Goal: Browse casually

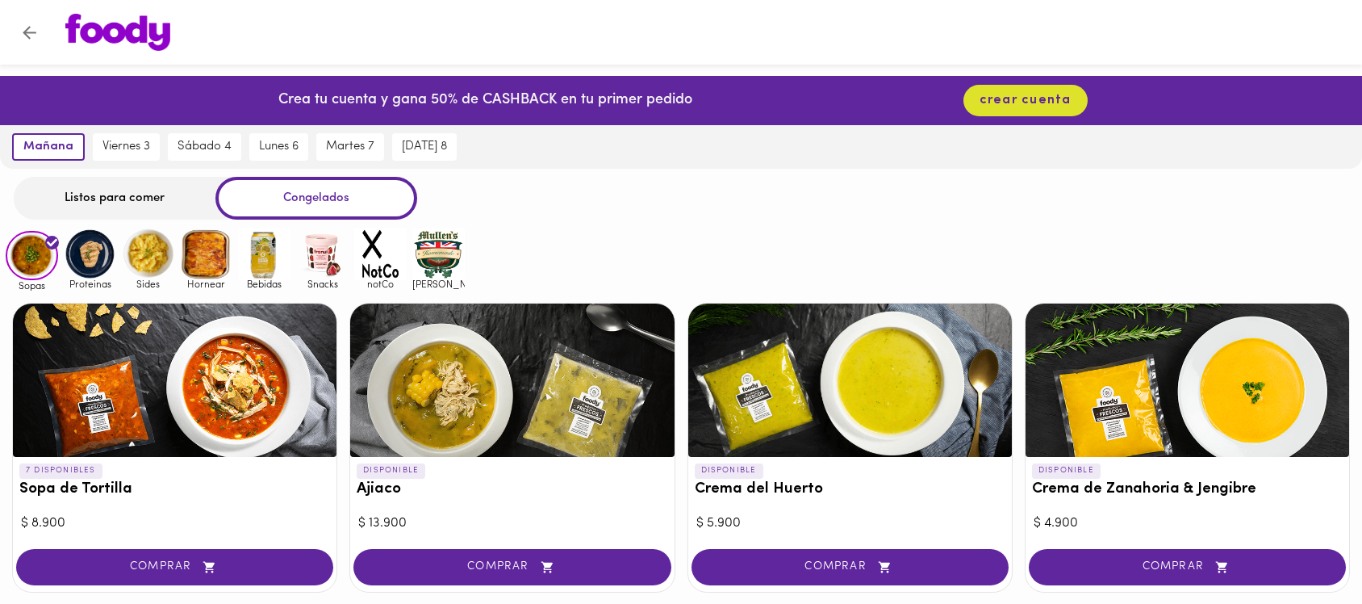
scroll to position [75, 0]
click at [81, 265] on img at bounding box center [90, 254] width 52 height 52
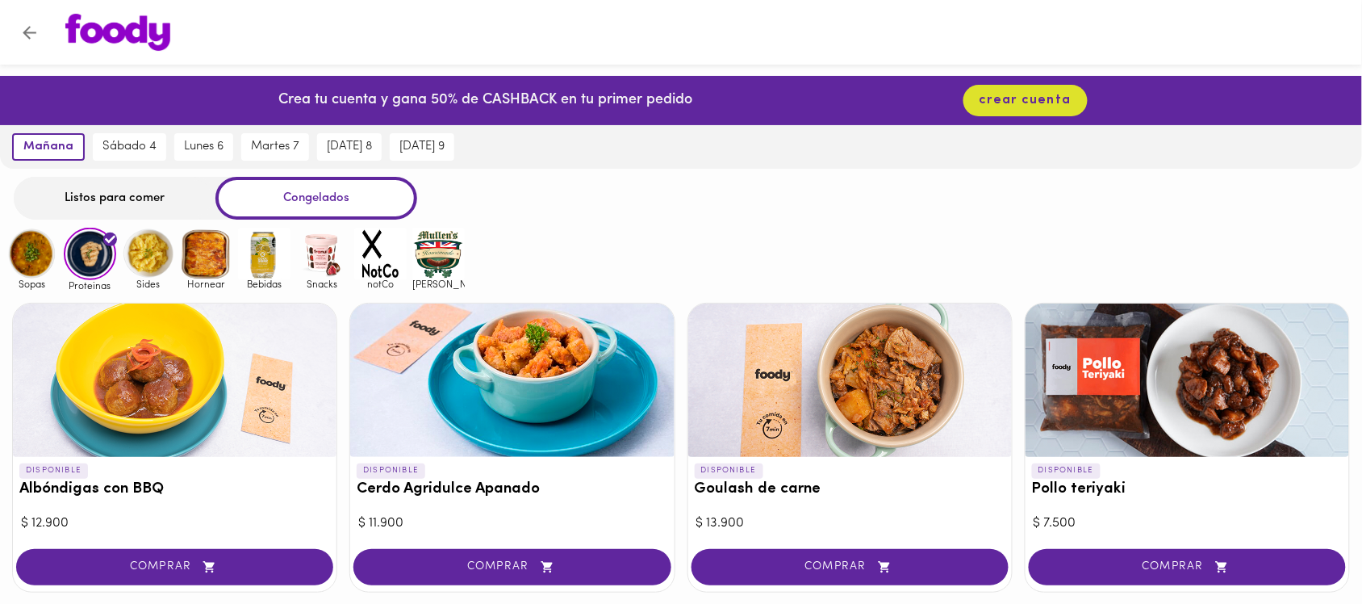
click at [142, 249] on img at bounding box center [148, 254] width 52 height 52
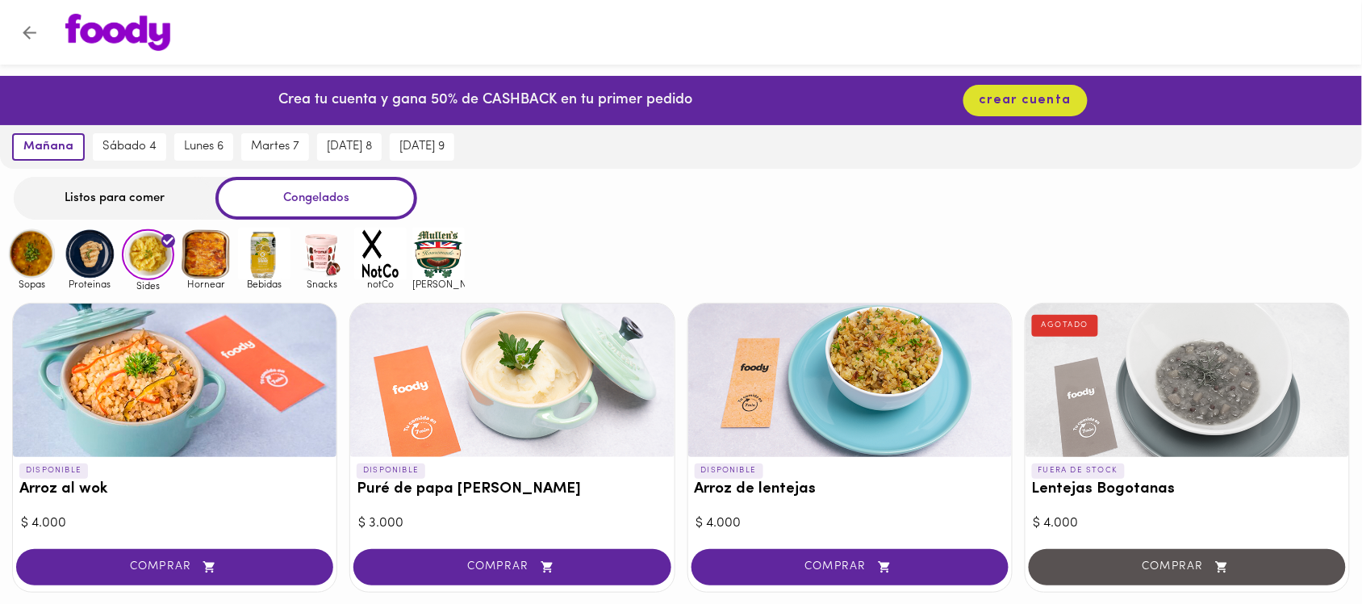
click at [211, 256] on img at bounding box center [206, 254] width 52 height 52
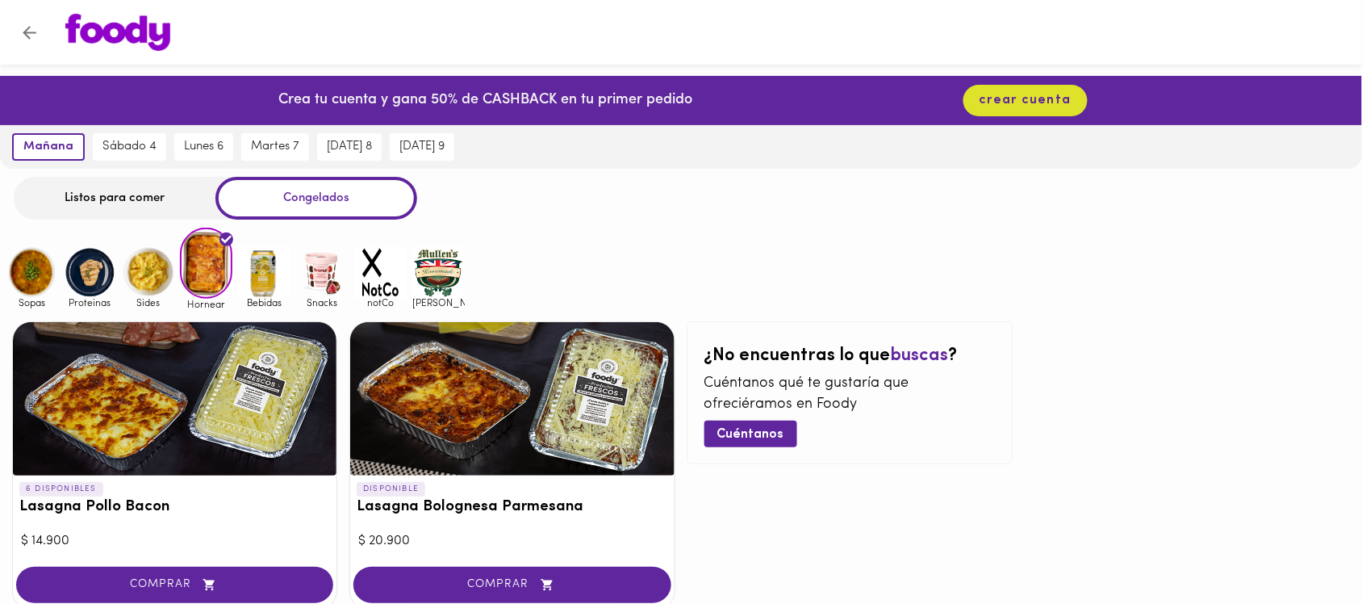
click at [277, 266] on img at bounding box center [264, 272] width 52 height 52
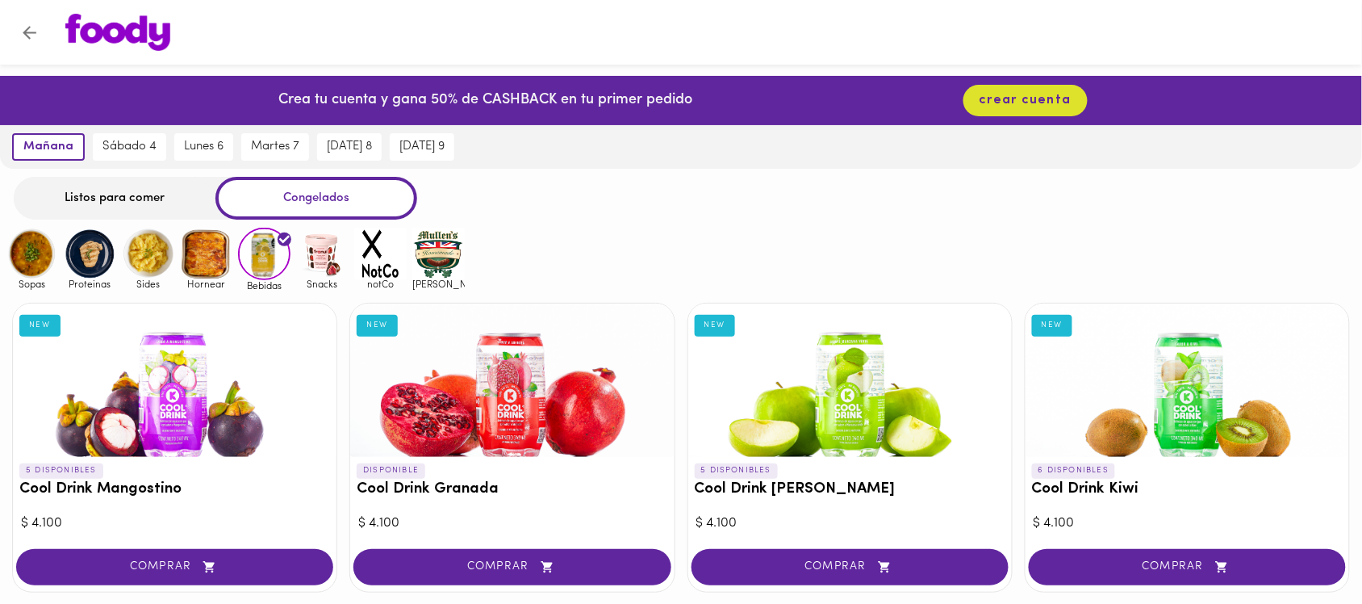
click at [329, 257] on img at bounding box center [322, 254] width 52 height 52
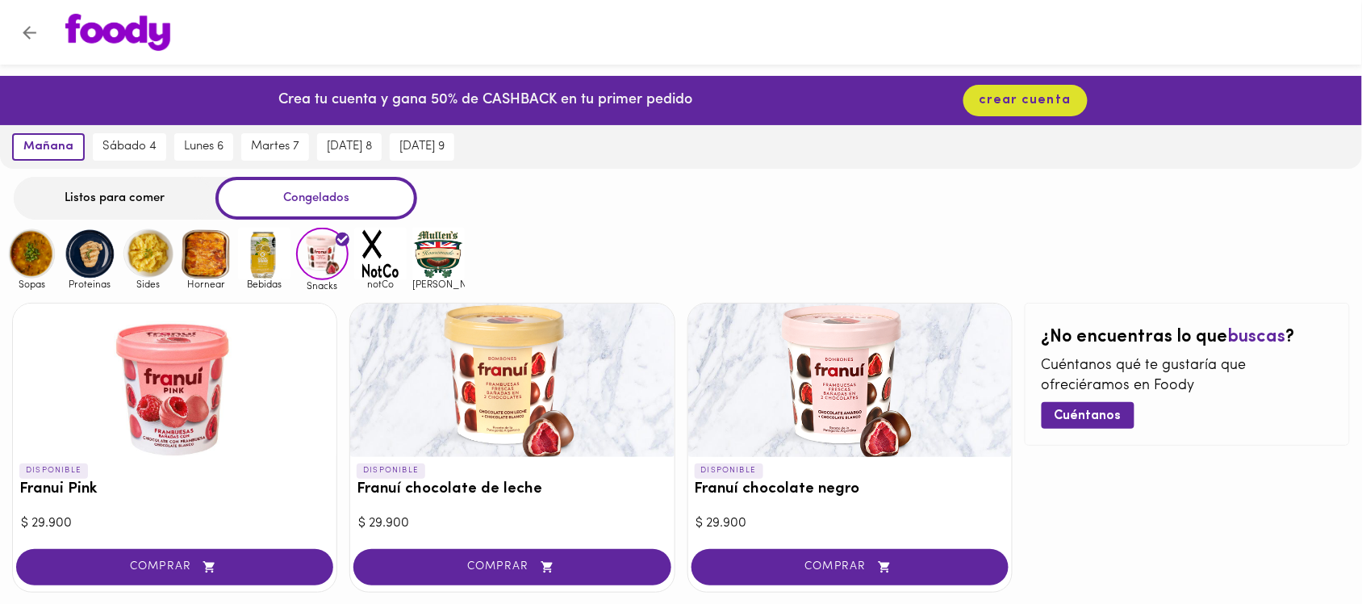
click at [36, 262] on img at bounding box center [32, 254] width 52 height 52
